Goal: Transaction & Acquisition: Obtain resource

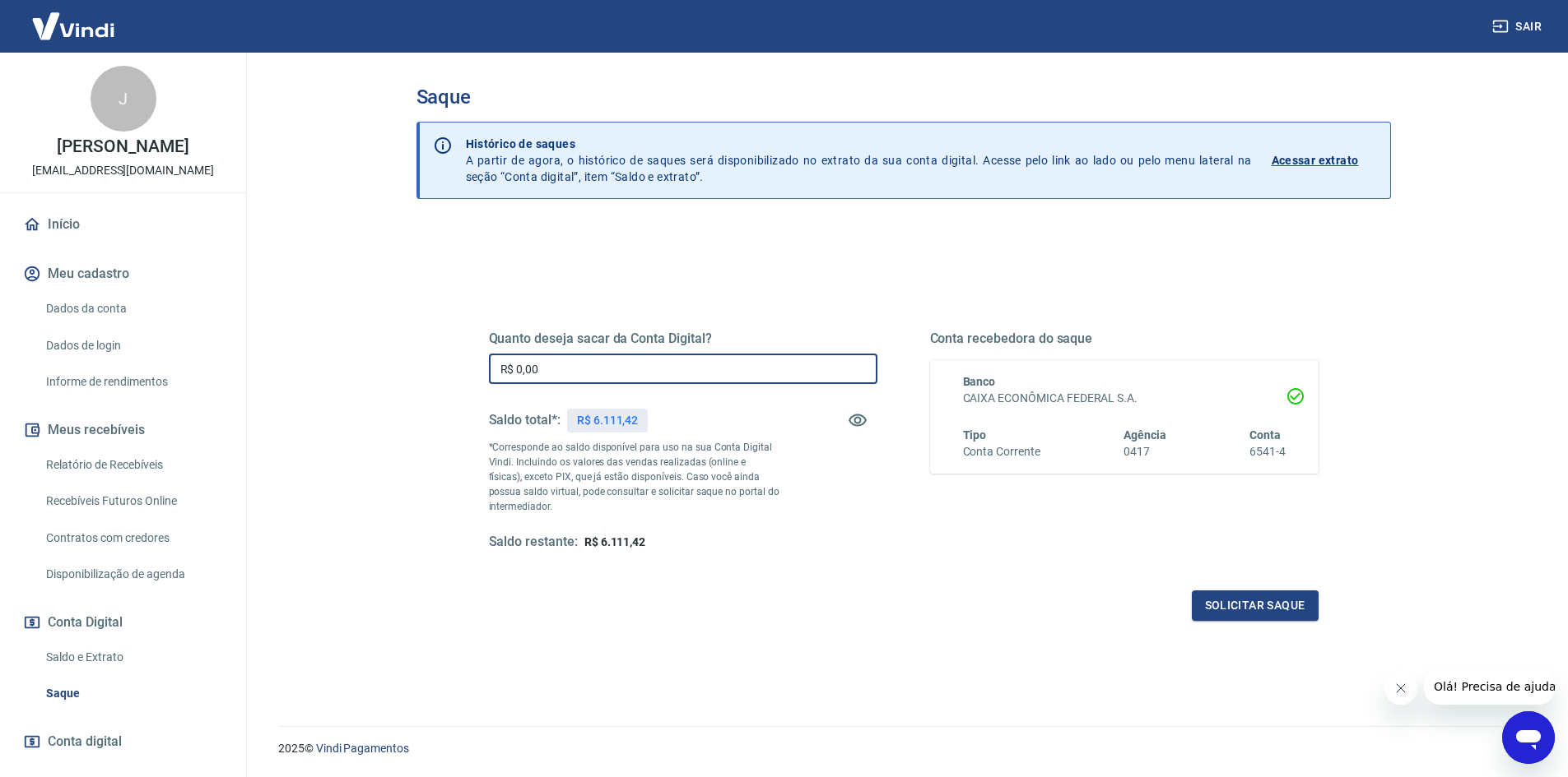
drag, startPoint x: 575, startPoint y: 368, endPoint x: 478, endPoint y: 365, distance: 97.0
click at [478, 365] on div "Quanto deseja sacar da Conta Digital? R$ 0,00 ​ Saldo total*: R$ 6.111,42 *Corr…" at bounding box center [903, 450] width 870 height 383
type input "R$ 6.100,00"
click at [589, 376] on input "R$ 6.100,00" at bounding box center [683, 369] width 388 height 30
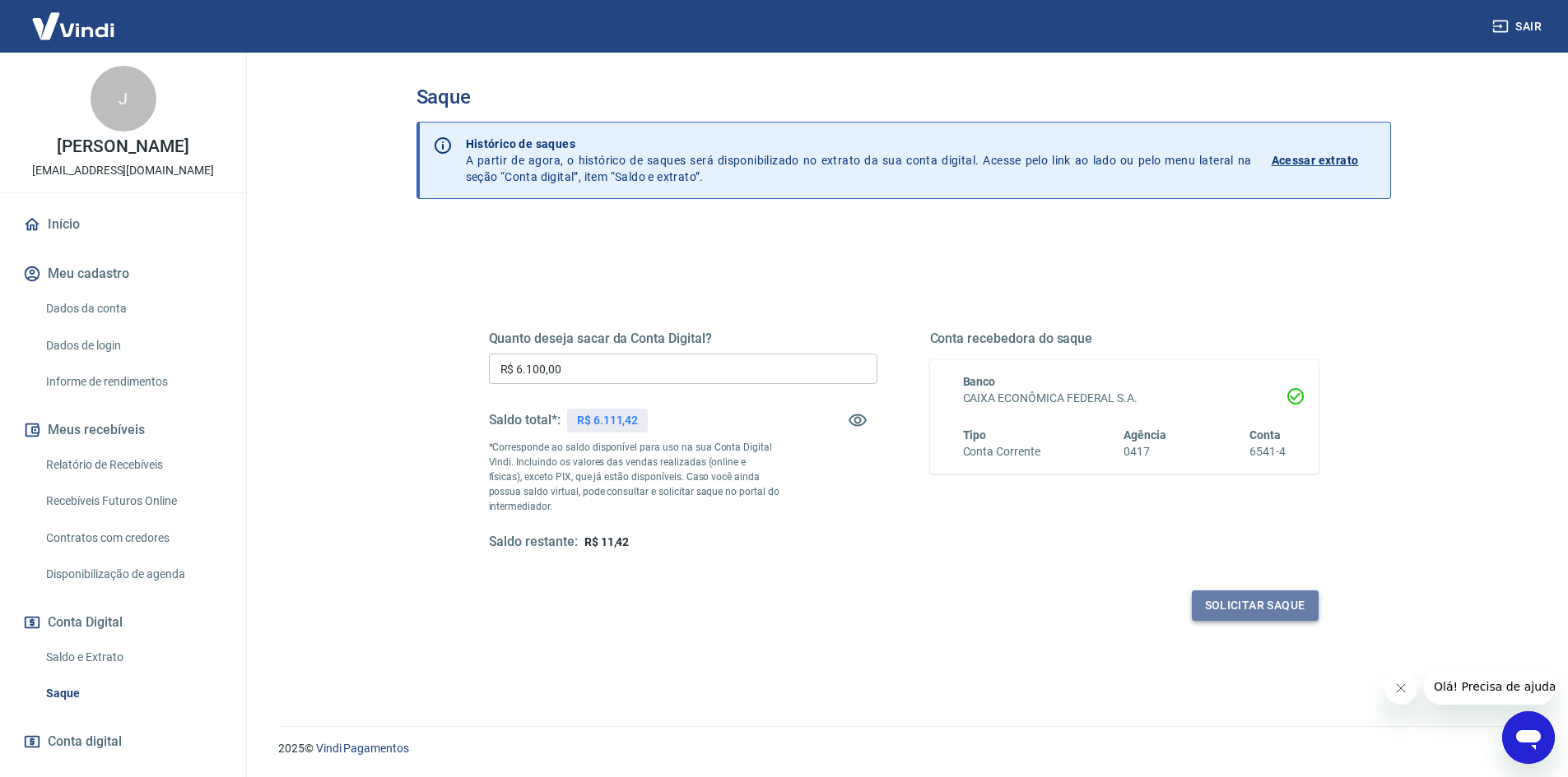
click at [1245, 601] on button "Solicitar saque" at bounding box center [1255, 606] width 127 height 30
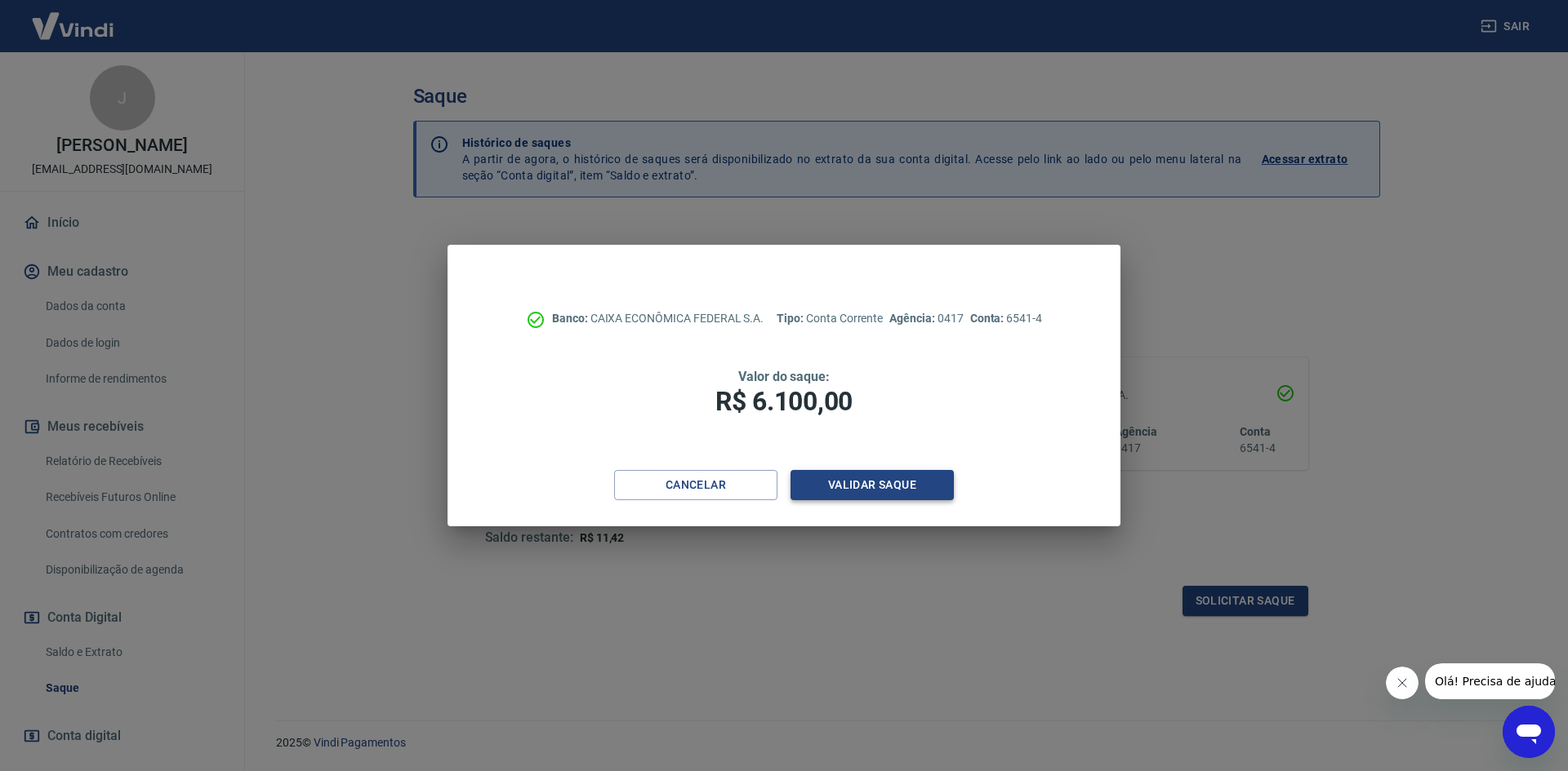
click at [848, 480] on button "Validar saque" at bounding box center [872, 485] width 164 height 30
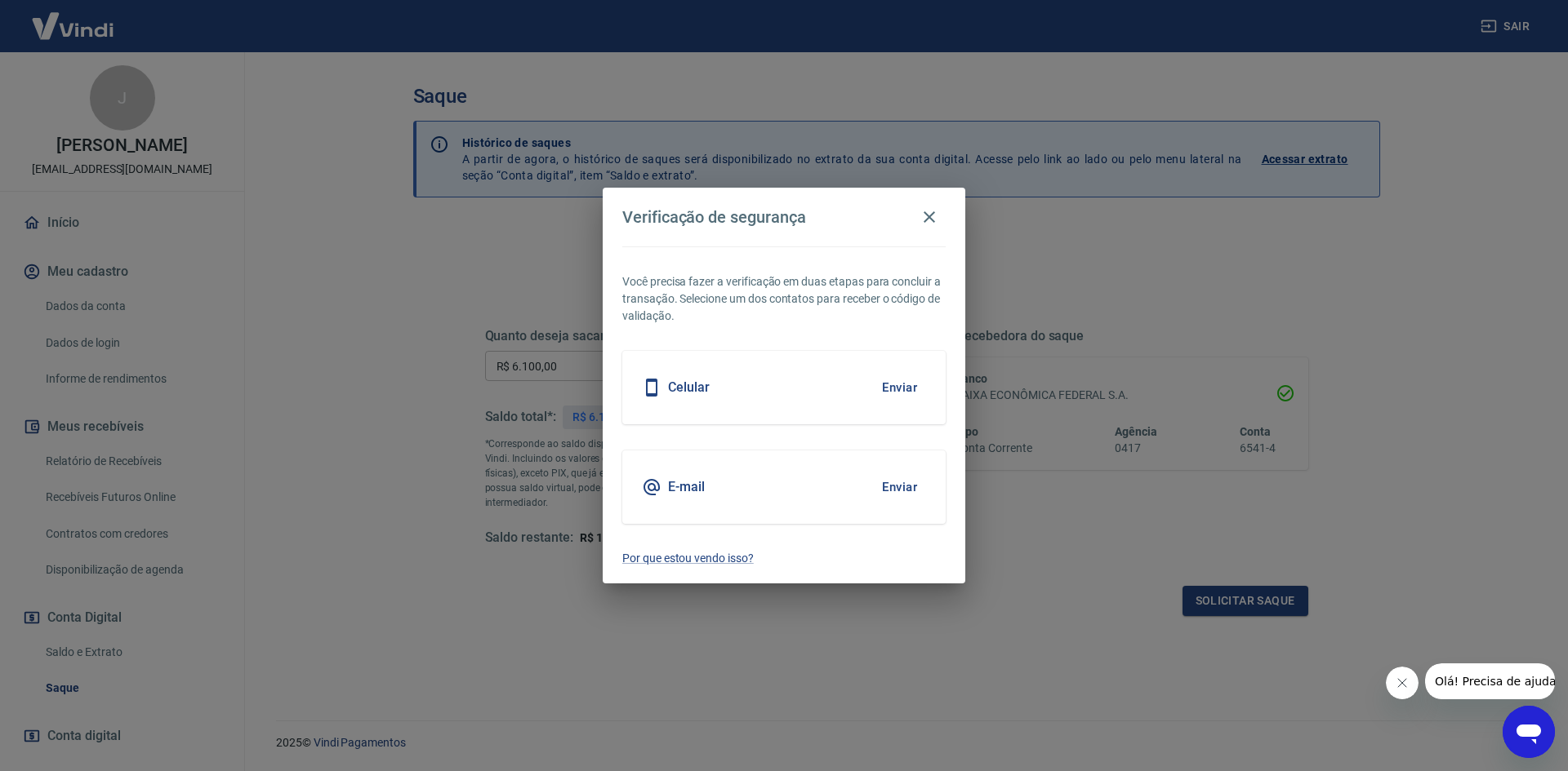
click at [893, 486] on button "Enviar" at bounding box center [900, 487] width 53 height 34
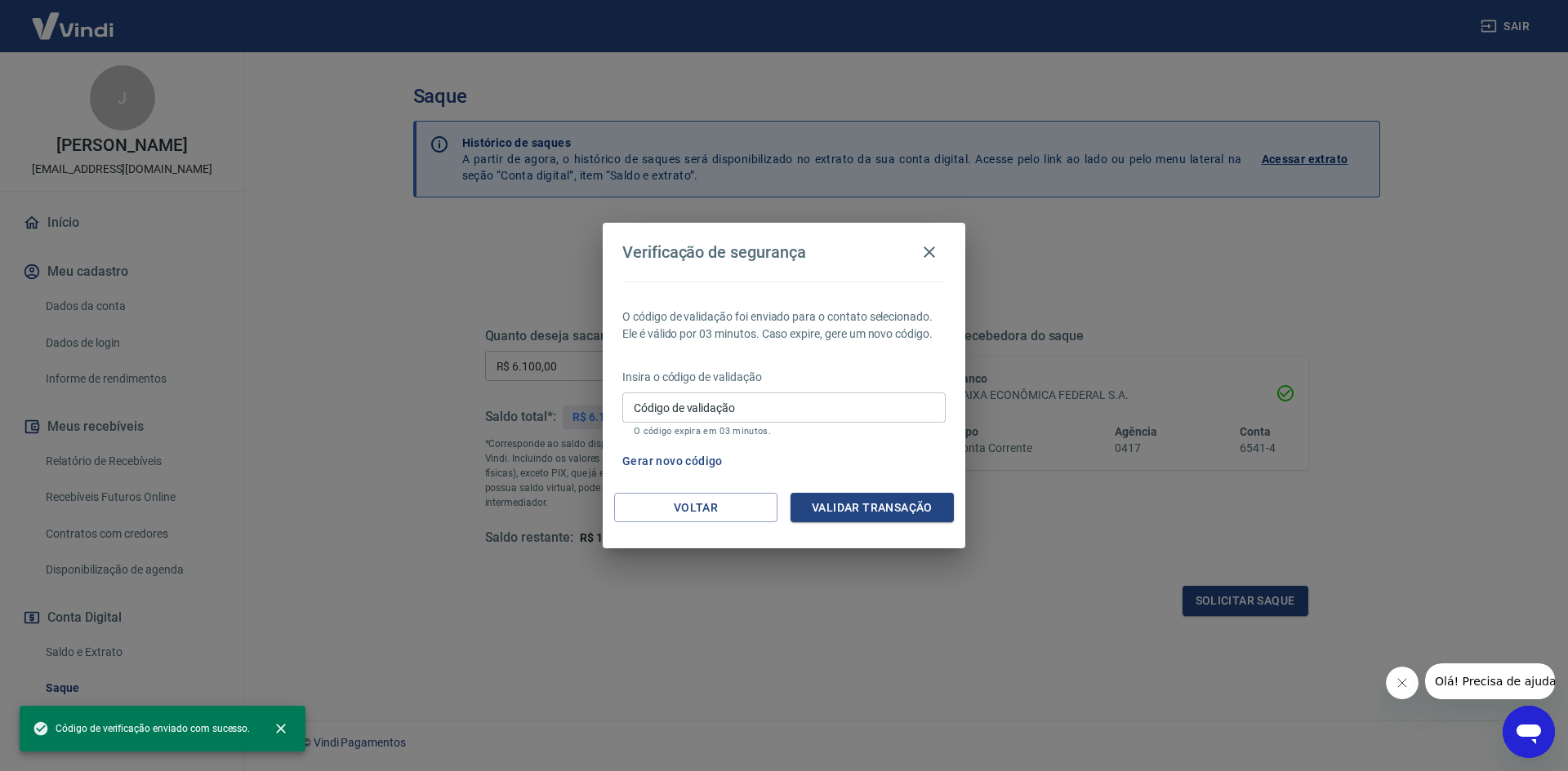
click at [698, 399] on div "Código de validação Código de validação O código expira em 03 minutos." at bounding box center [784, 415] width 324 height 44
paste input "197406"
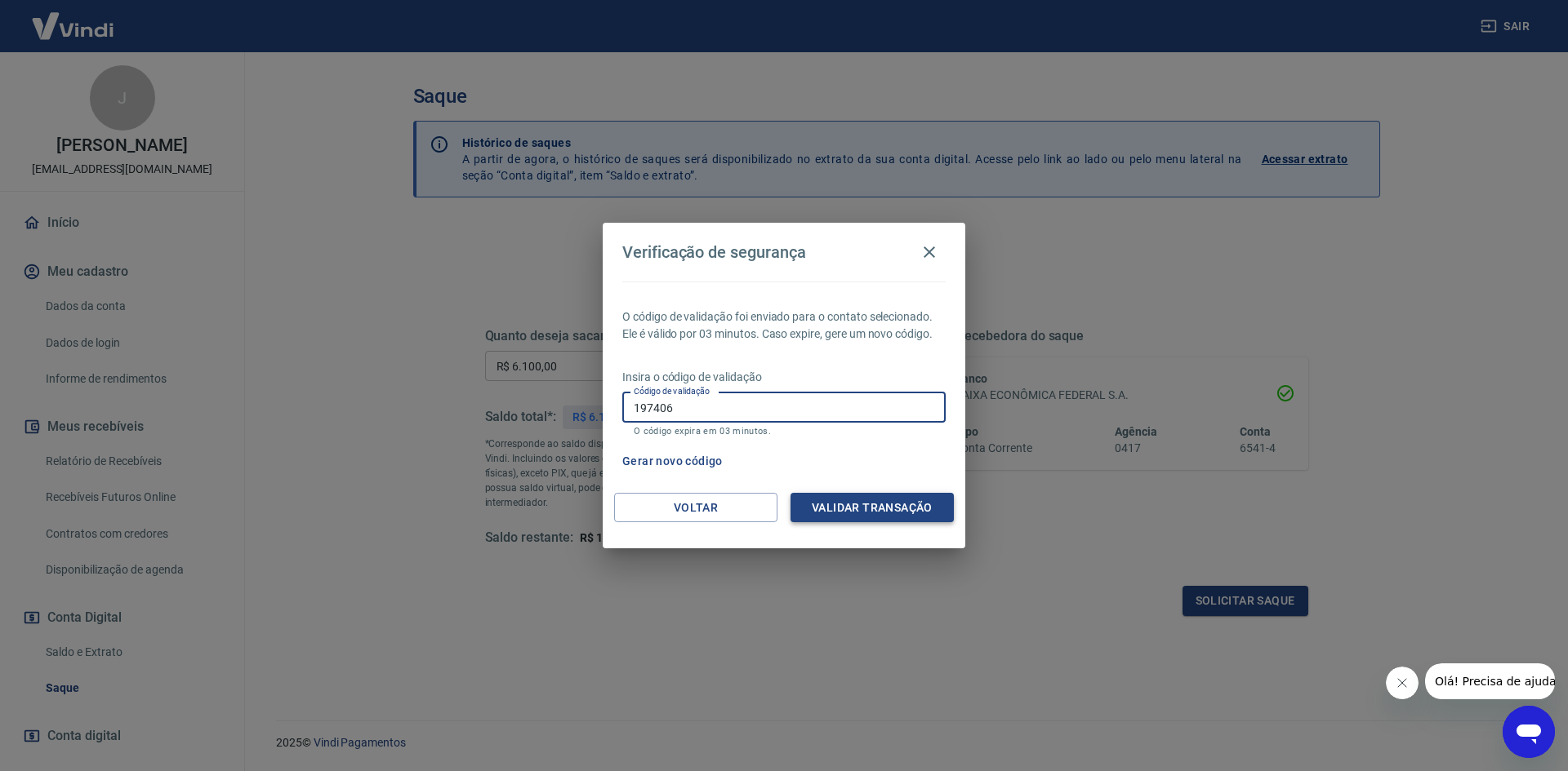
type input "197406"
click at [861, 513] on button "Validar transação" at bounding box center [872, 508] width 164 height 30
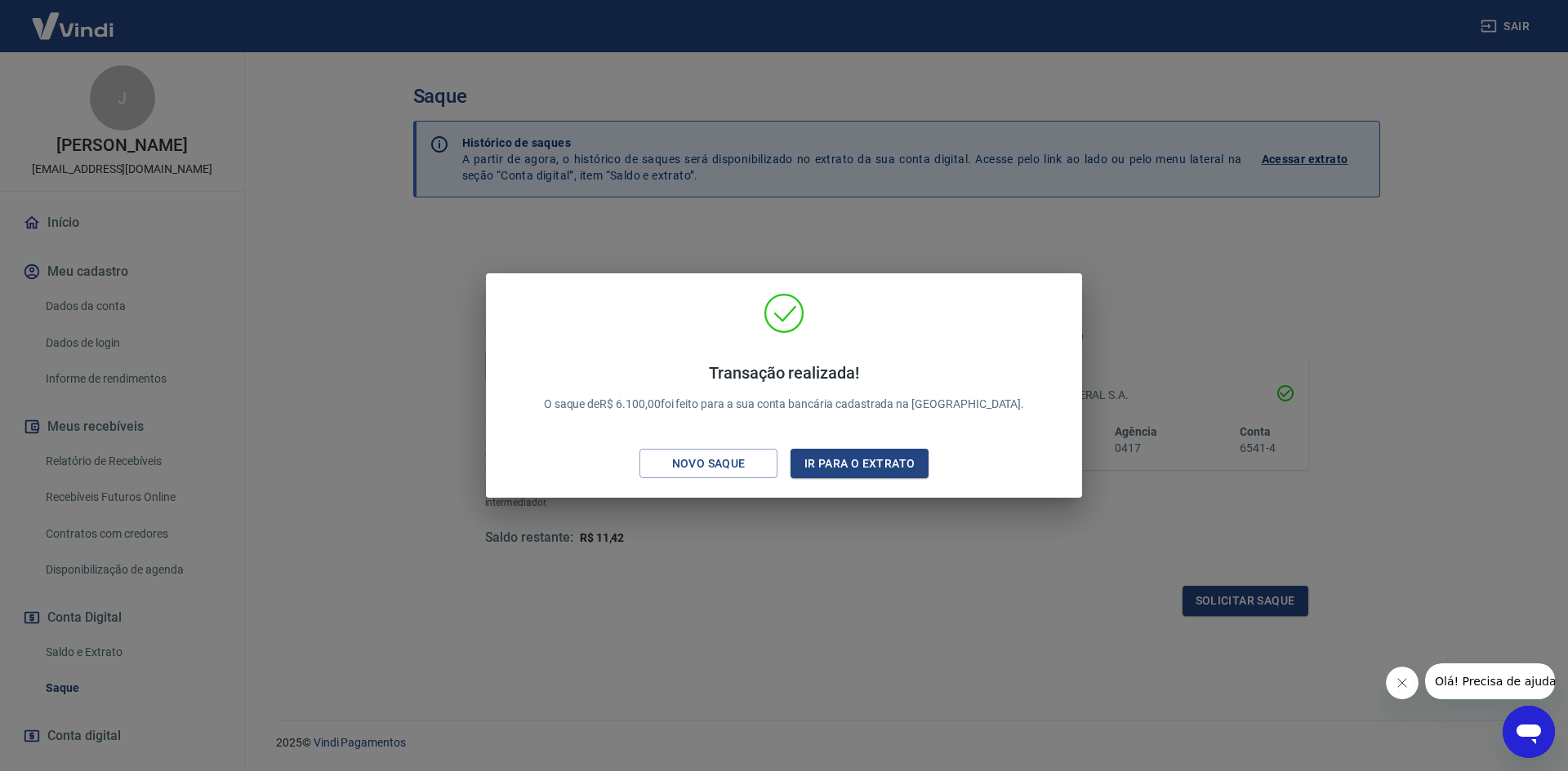
click at [325, 506] on div "Transação realizada! O saque de R$ 6.100,00 foi feito para a sua conta bancária…" at bounding box center [784, 385] width 1568 height 771
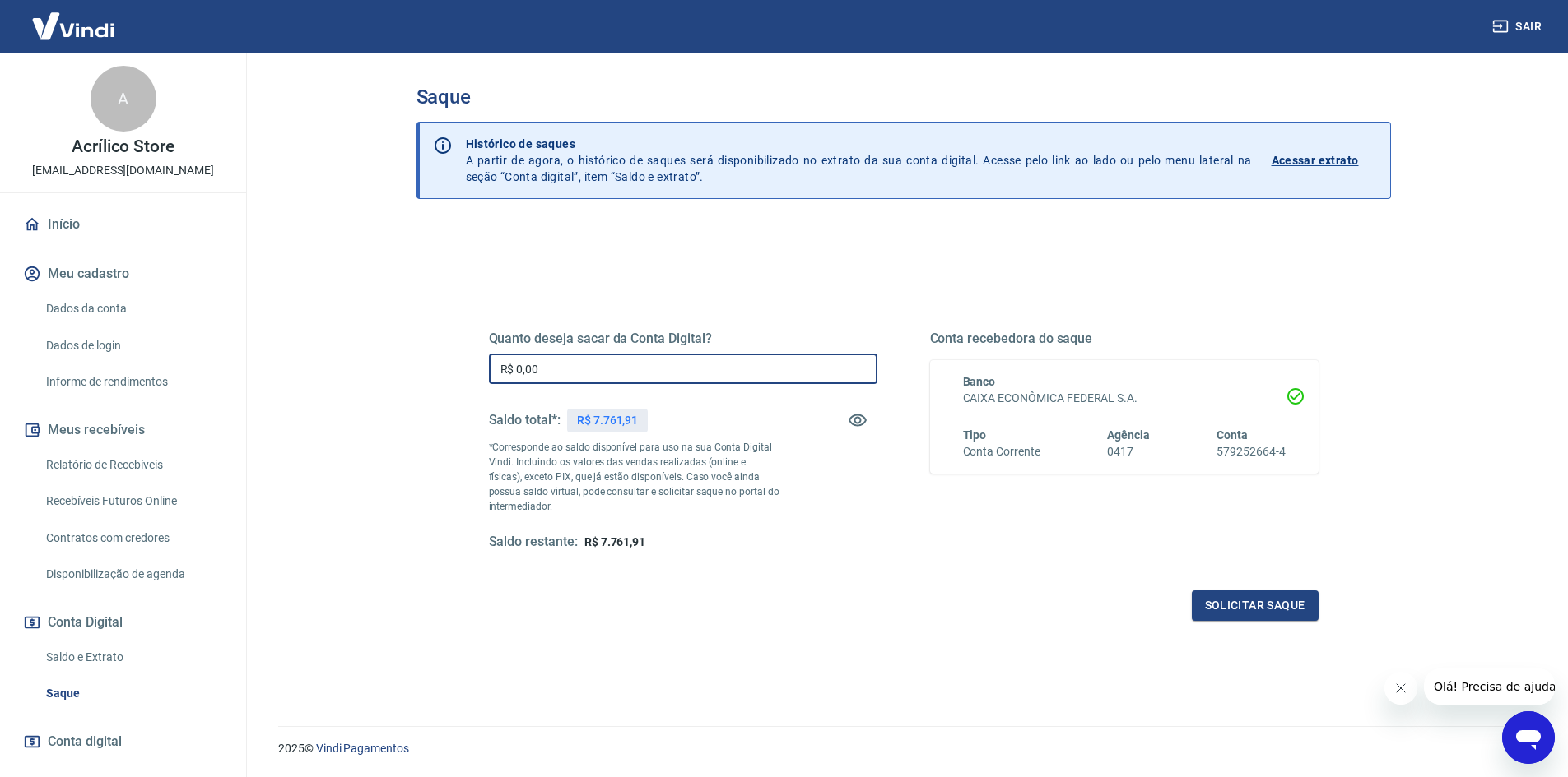
drag, startPoint x: 545, startPoint y: 370, endPoint x: 466, endPoint y: 367, distance: 79.1
click at [466, 367] on div "Quanto deseja sacar da Conta Digital? R$ 0,00 ​ Saldo total*: R$ 7.761,91 *Corr…" at bounding box center [903, 450] width 909 height 383
type input "R$ 7.700,00"
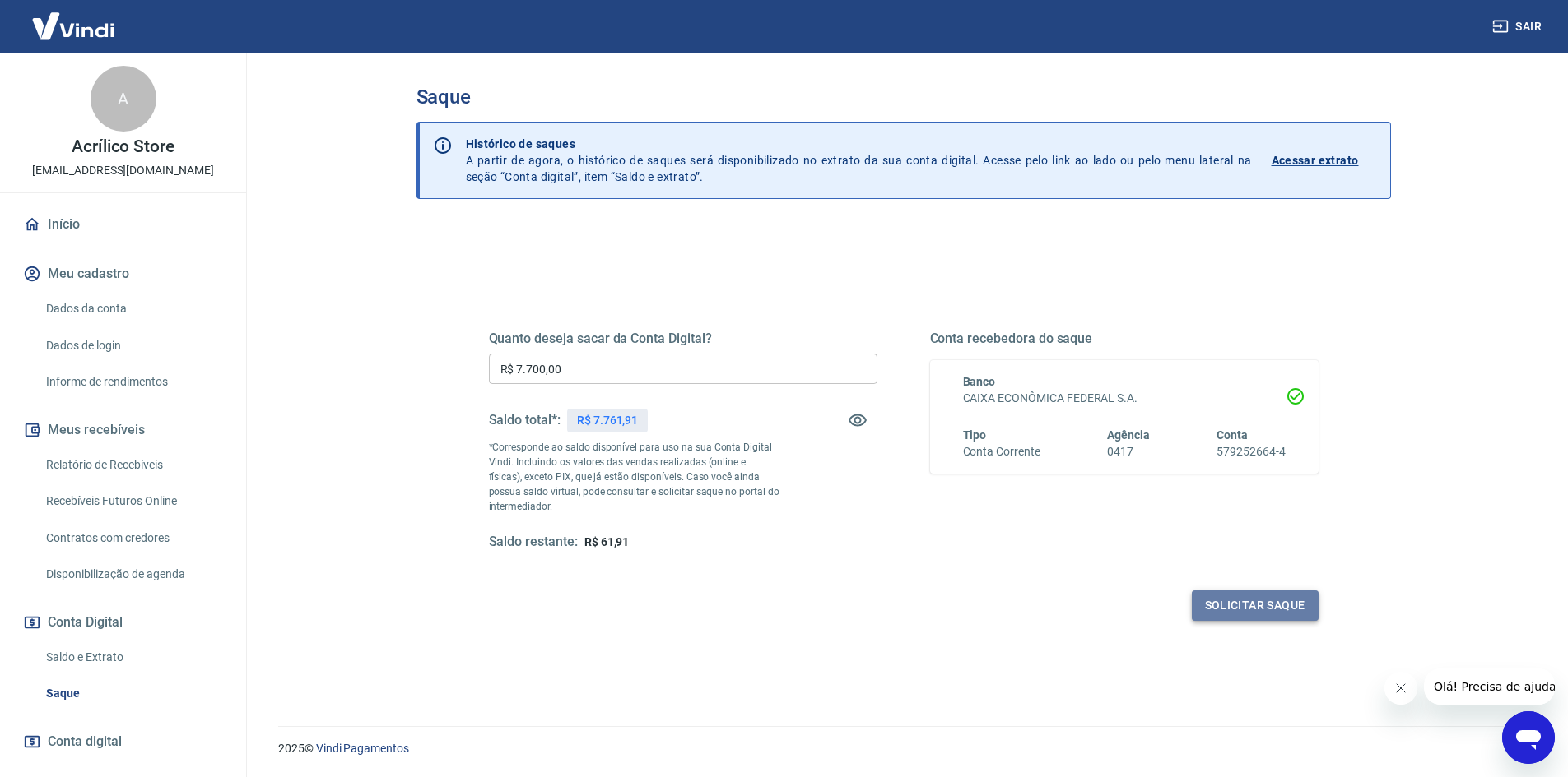
click at [1260, 605] on button "Solicitar saque" at bounding box center [1255, 606] width 127 height 30
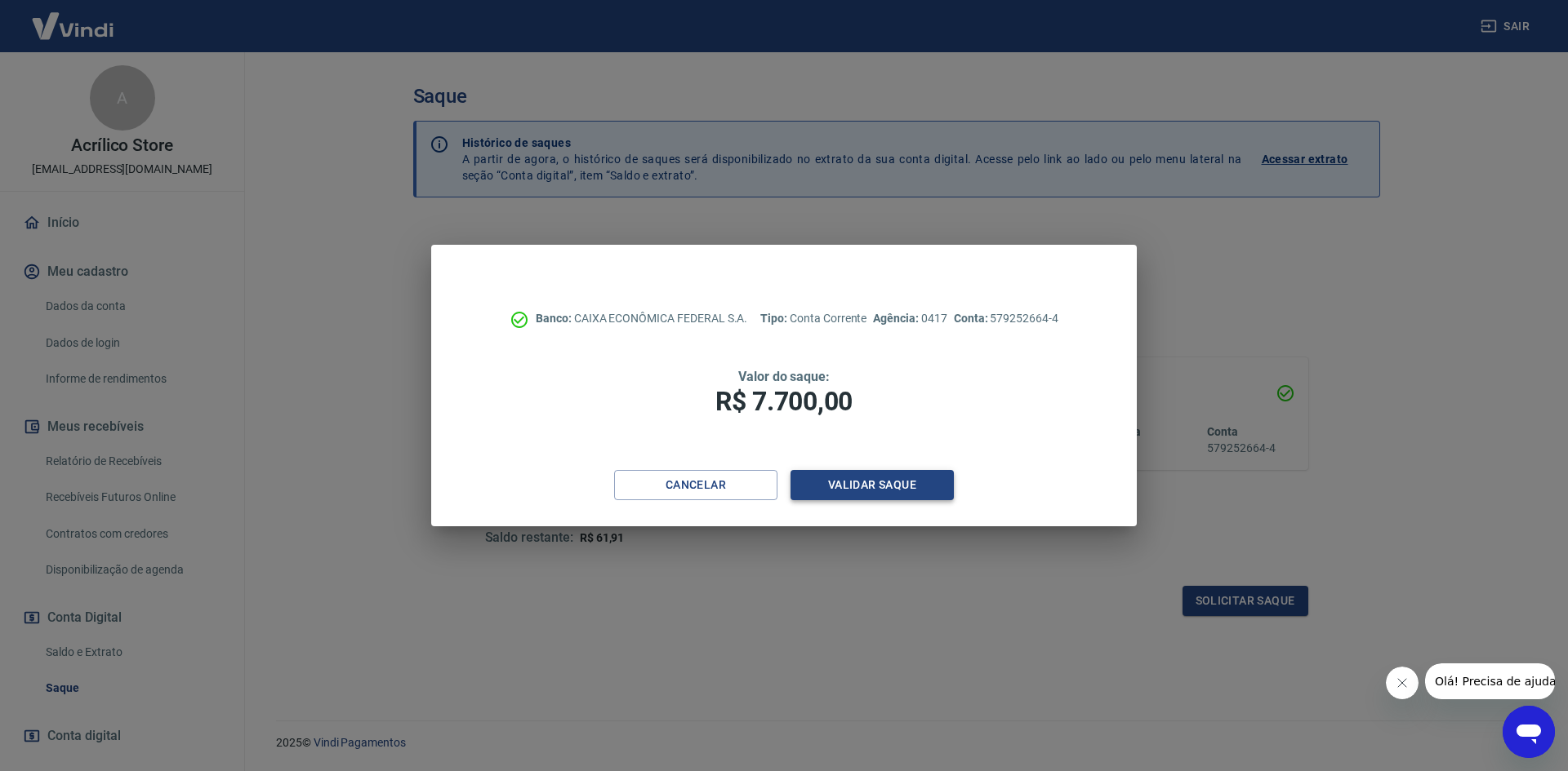
click at [895, 482] on button "Validar saque" at bounding box center [872, 485] width 164 height 30
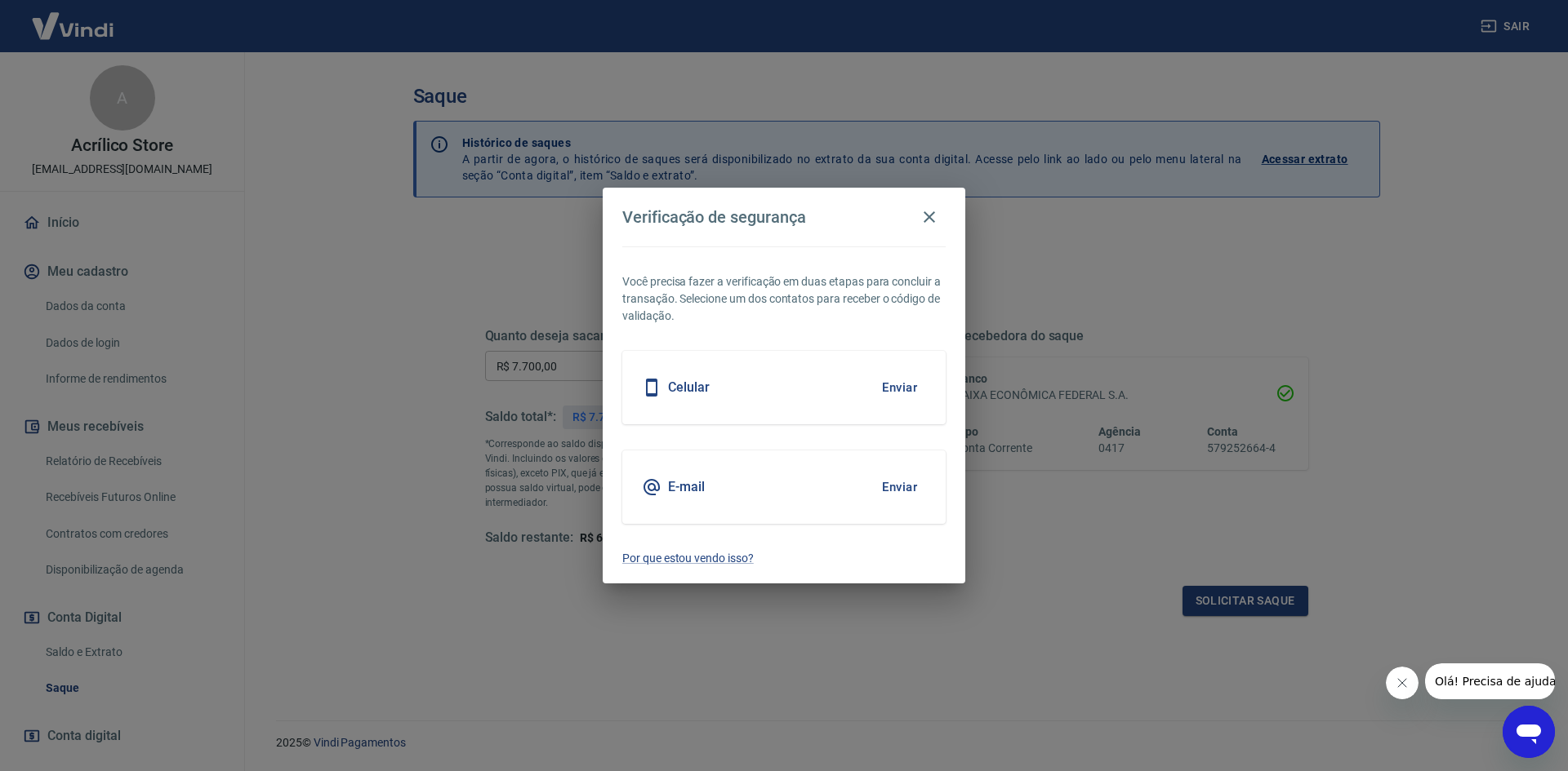
click at [891, 484] on button "Enviar" at bounding box center [900, 487] width 53 height 34
click at [892, 484] on button "Enviar" at bounding box center [900, 487] width 53 height 34
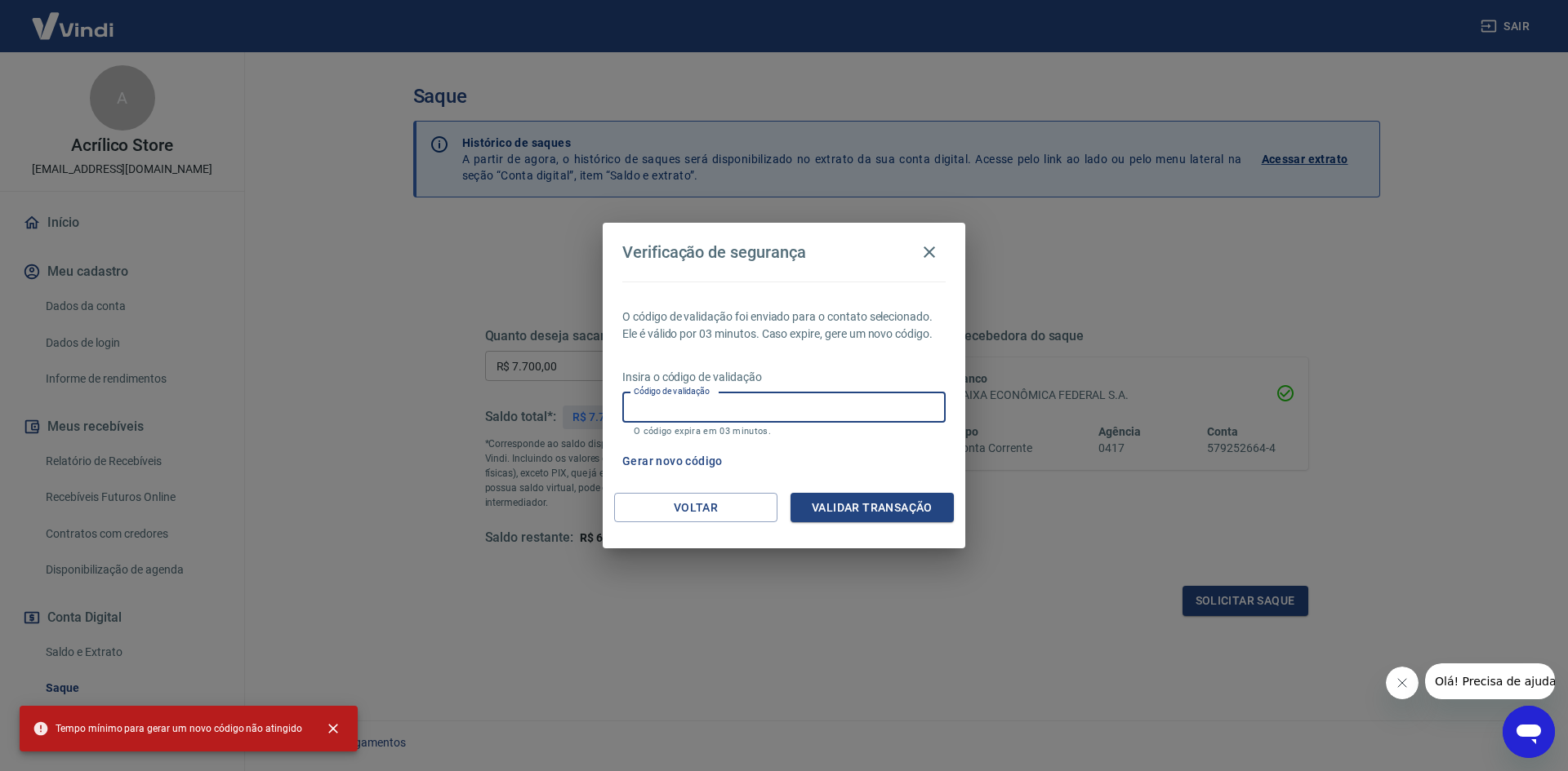
click at [812, 409] on input "Código de validação" at bounding box center [784, 408] width 324 height 30
paste input "438665"
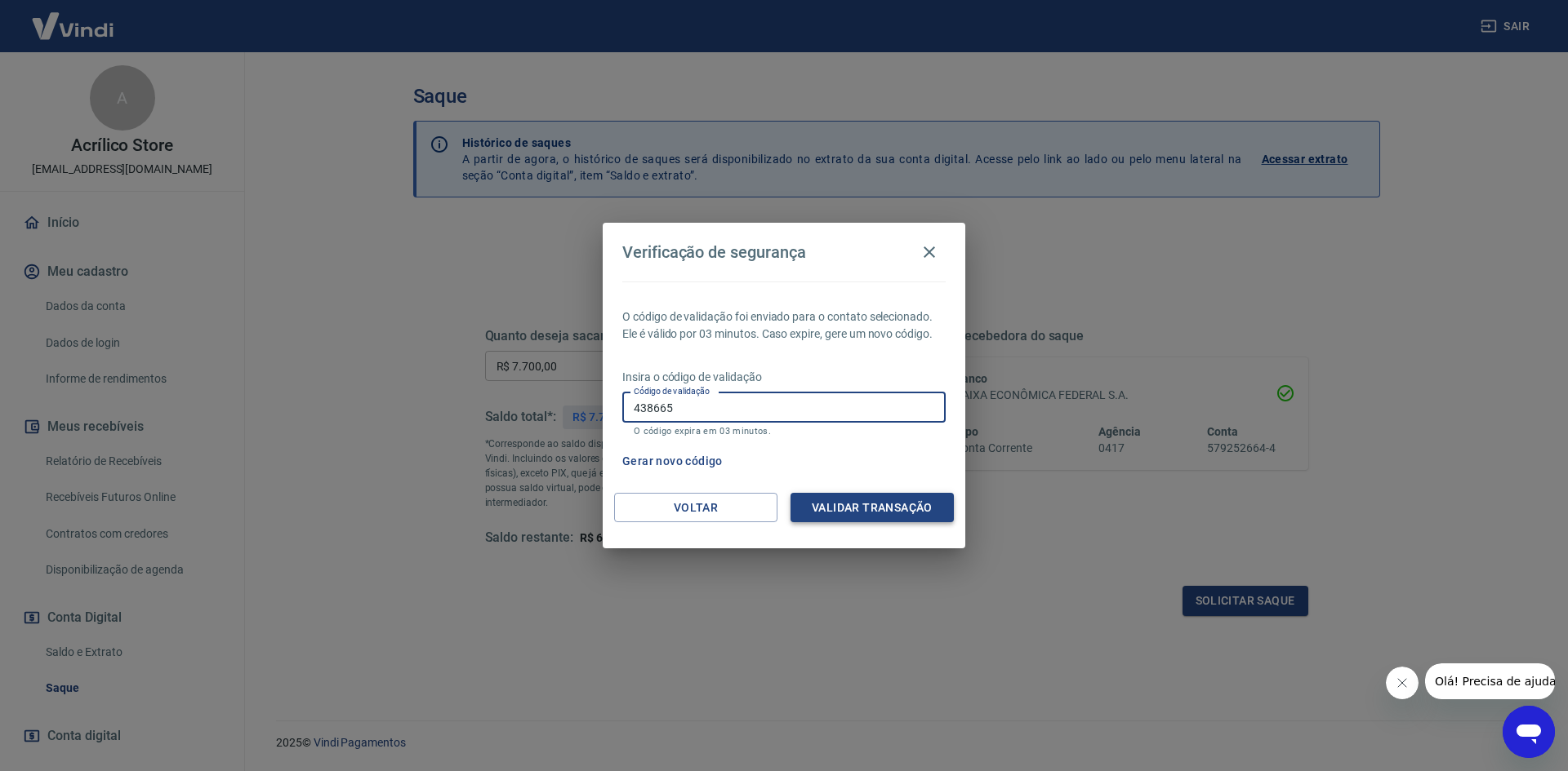
type input "438665"
click at [875, 507] on button "Validar transação" at bounding box center [872, 508] width 164 height 30
